Goal: Download file/media

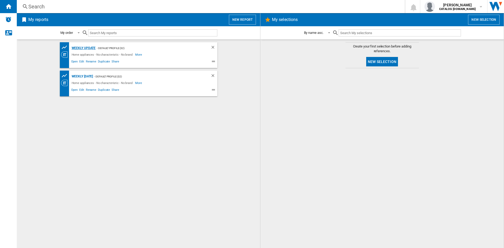
click at [86, 49] on div "Weekly update" at bounding box center [82, 48] width 25 height 7
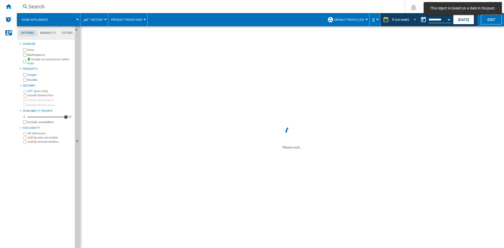
click at [414, 19] on span "REPORTS.WIZARD.STEPS.REPORT.STEPS.REPORT_OPTIONS.PERIOD: 8 last weeks" at bounding box center [413, 19] width 6 height 5
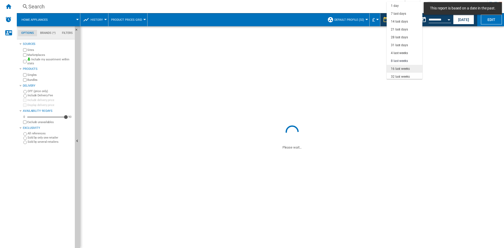
scroll to position [33, 0]
click at [403, 44] on div "32 last weeks" at bounding box center [400, 43] width 19 height 4
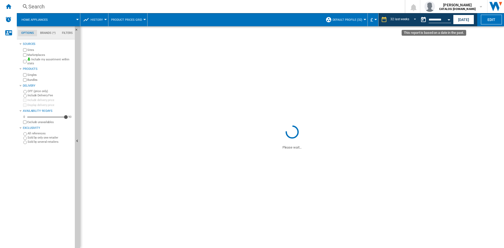
click at [450, 19] on button "Open calendar" at bounding box center [448, 18] width 9 height 9
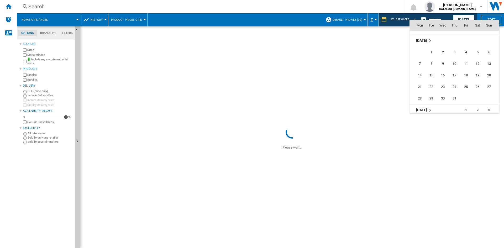
scroll to position [2503, 0]
click at [455, 46] on span "7" at bounding box center [454, 47] width 10 height 10
type input "**********"
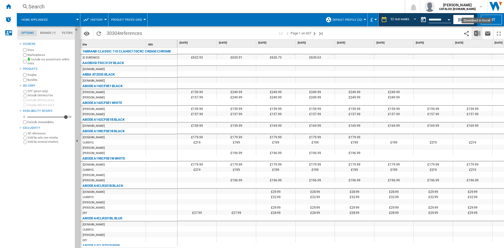
click at [474, 33] on img "Download in Excel" at bounding box center [477, 33] width 6 height 6
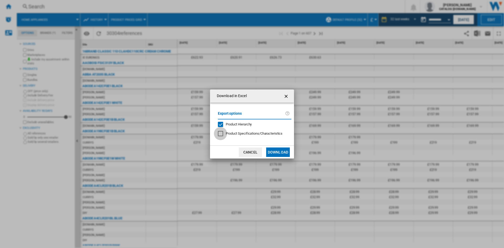
click at [222, 133] on div at bounding box center [220, 133] width 5 height 5
click at [278, 152] on button "Download" at bounding box center [278, 151] width 24 height 9
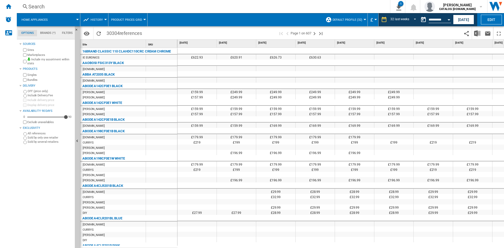
click at [214, 118] on div at bounding box center [196, 119] width 39 height 6
